Goal: Ask a question

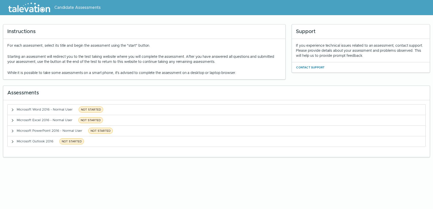
click at [149, 61] on p "Starting an assessment will redirect you to the test taking website where you w…" at bounding box center [144, 59] width 274 height 10
click at [308, 68] on button "Contact Support" at bounding box center [310, 67] width 29 height 6
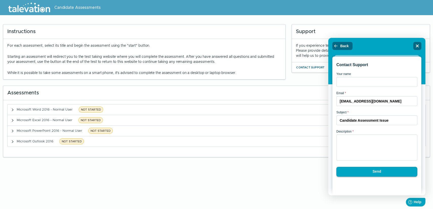
click at [312, 65] on button "Contact Support" at bounding box center [310, 67] width 29 height 6
click at [341, 48] on button "Back" at bounding box center [342, 46] width 20 height 8
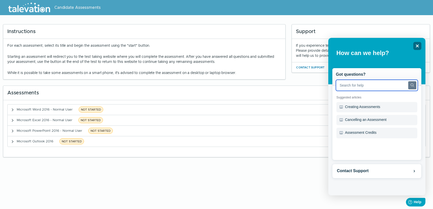
click at [349, 89] on input "text" at bounding box center [377, 85] width 82 height 11
type input "do you have to finish assessment at one seating"
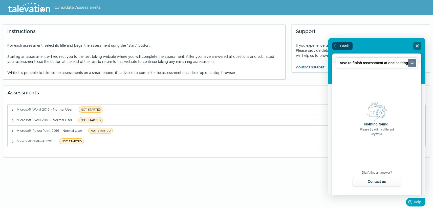
scroll to position [0, 0]
click at [346, 46] on span "Back" at bounding box center [344, 46] width 8 height 4
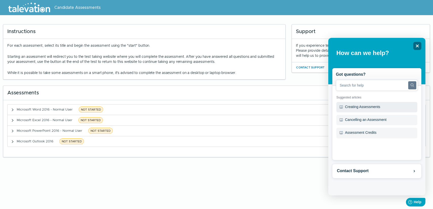
click at [357, 108] on div "Creating Assessments" at bounding box center [376, 107] width 81 height 11
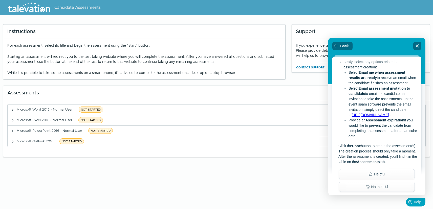
scroll to position [250, 0]
click at [417, 47] on icon "Close" at bounding box center [416, 45] width 3 height 3
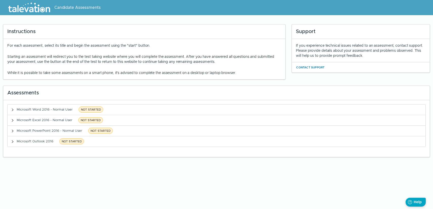
click at [408, 202] on icon "Help" at bounding box center [409, 202] width 4 height 4
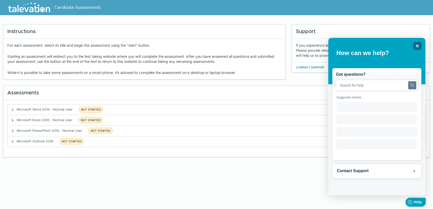
scroll to position [0, 0]
click at [409, 202] on icon "Help" at bounding box center [409, 202] width 4 height 4
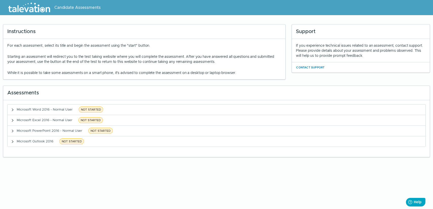
click at [72, 7] on span "Candidate Assessments" at bounding box center [77, 8] width 46 height 6
click at [32, 9] on img at bounding box center [29, 7] width 46 height 13
